Goal: Information Seeking & Learning: Learn about a topic

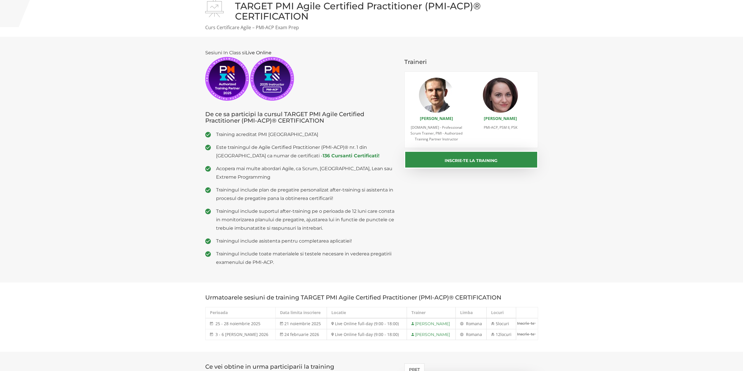
scroll to position [29, 0]
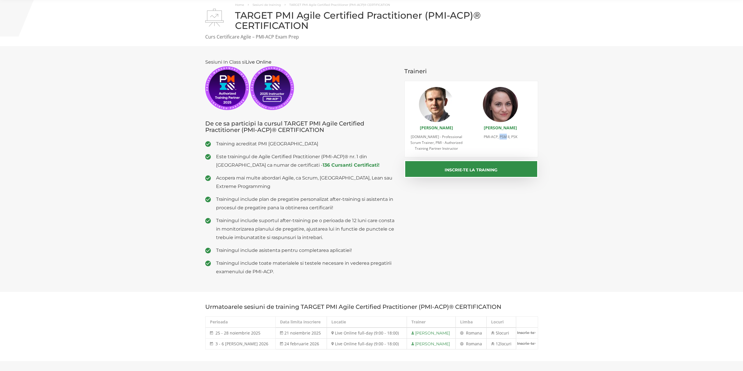
drag, startPoint x: 500, startPoint y: 137, endPoint x: 507, endPoint y: 137, distance: 7.3
click at [507, 137] on span "PMI-ACP, PSM II, PSK" at bounding box center [501, 136] width 34 height 5
drag, startPoint x: 505, startPoint y: 137, endPoint x: 597, endPoint y: 106, distance: 97.4
click at [597, 106] on section "Sesiuni In Class si Live Online De ce sa participi la cursul TARGET PMI Agile C…" at bounding box center [371, 169] width 743 height 246
drag, startPoint x: 512, startPoint y: 137, endPoint x: 519, endPoint y: 136, distance: 7.0
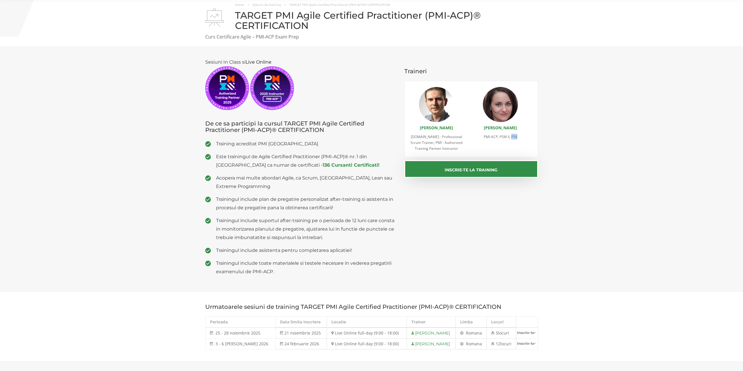
click at [519, 136] on li "CRISTINA LUPU PMI-ACP, PSM II, PSK" at bounding box center [501, 113] width 60 height 53
click at [627, 149] on section "Sesiuni In Class si Live Online De ce sa participi la cursul TARGET PMI Agile C…" at bounding box center [371, 169] width 743 height 246
